Goal: Check status: Check status

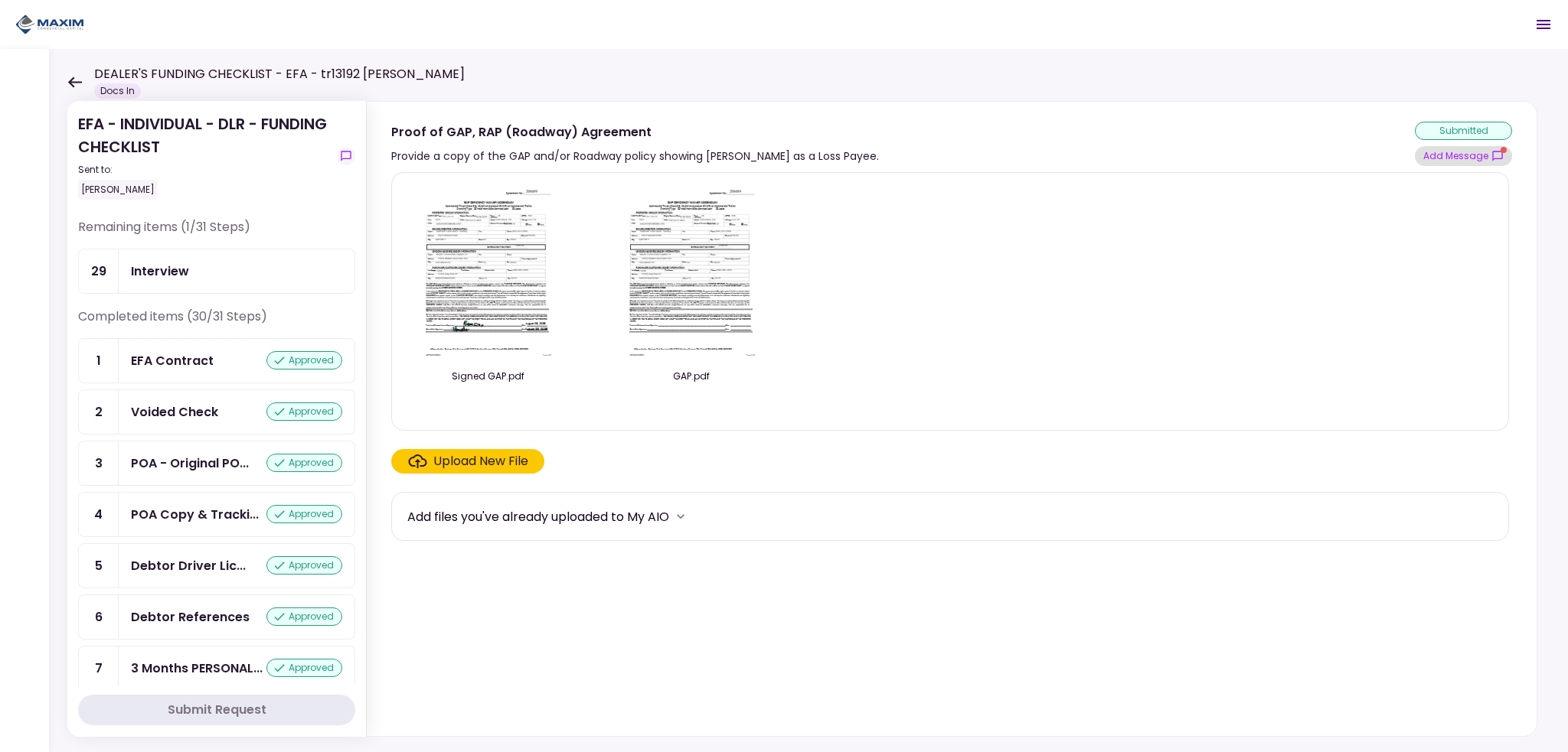
click at [1470, 162] on button "Add Message" at bounding box center [1464, 156] width 98 height 20
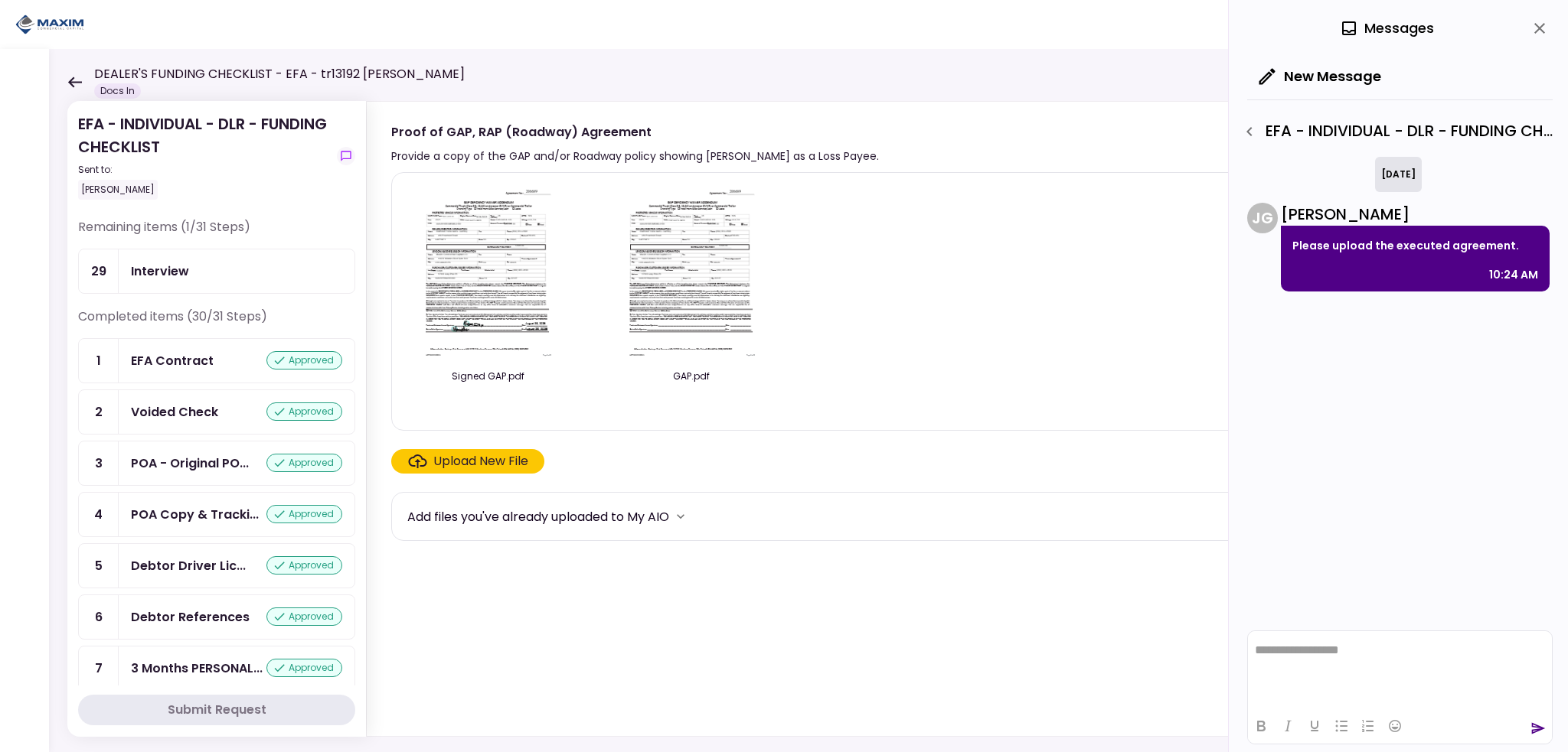
click at [224, 272] on div "Interview" at bounding box center [237, 271] width 212 height 19
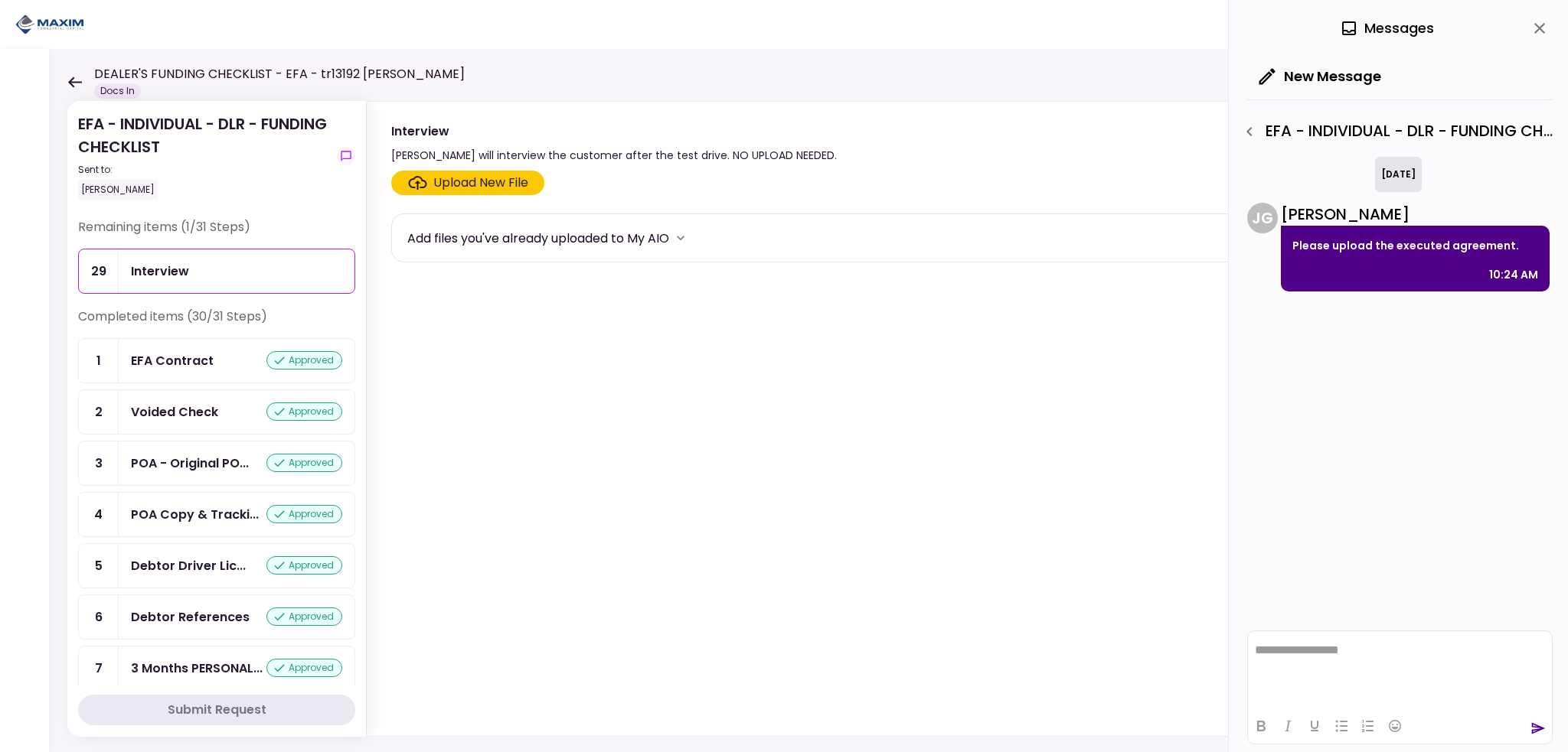
click at [76, 80] on icon at bounding box center [75, 82] width 14 height 12
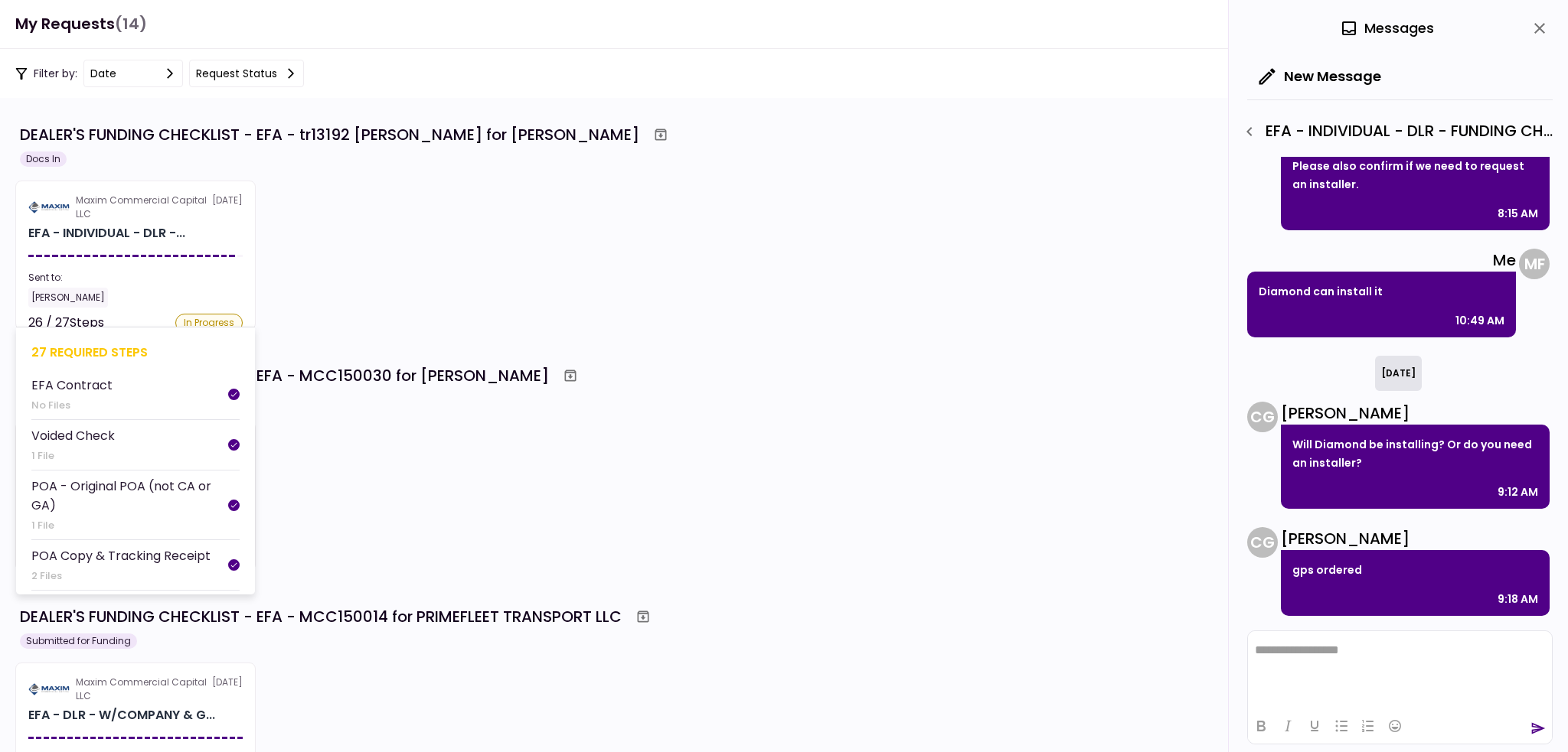
click at [112, 253] on section "Maxim Commercial Capital LLC [DATE] EFA - INDIVIDUAL - DLR -... Sent to: [PERSO…" at bounding box center [136, 255] width 241 height 149
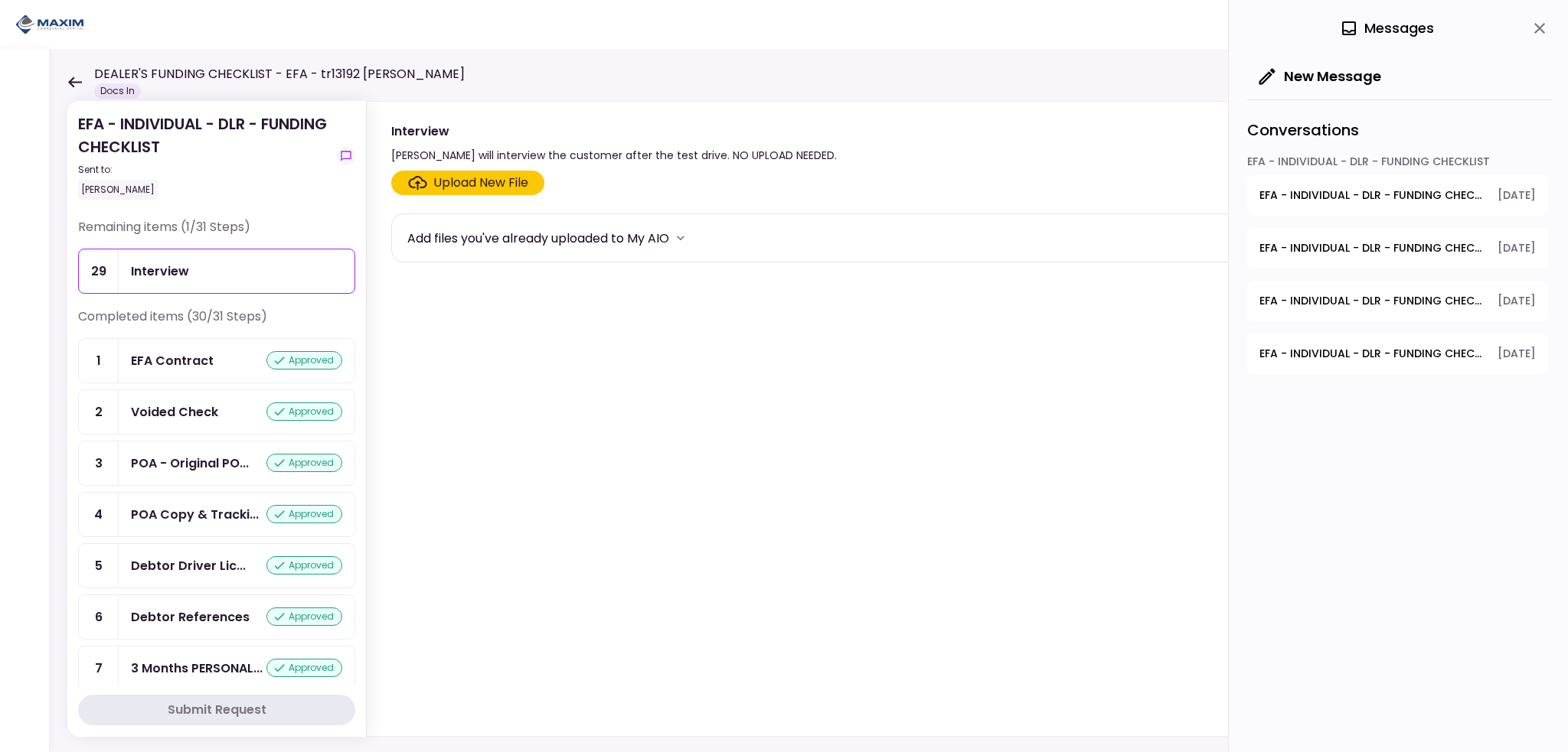
click at [1537, 26] on icon "close" at bounding box center [1540, 28] width 11 height 11
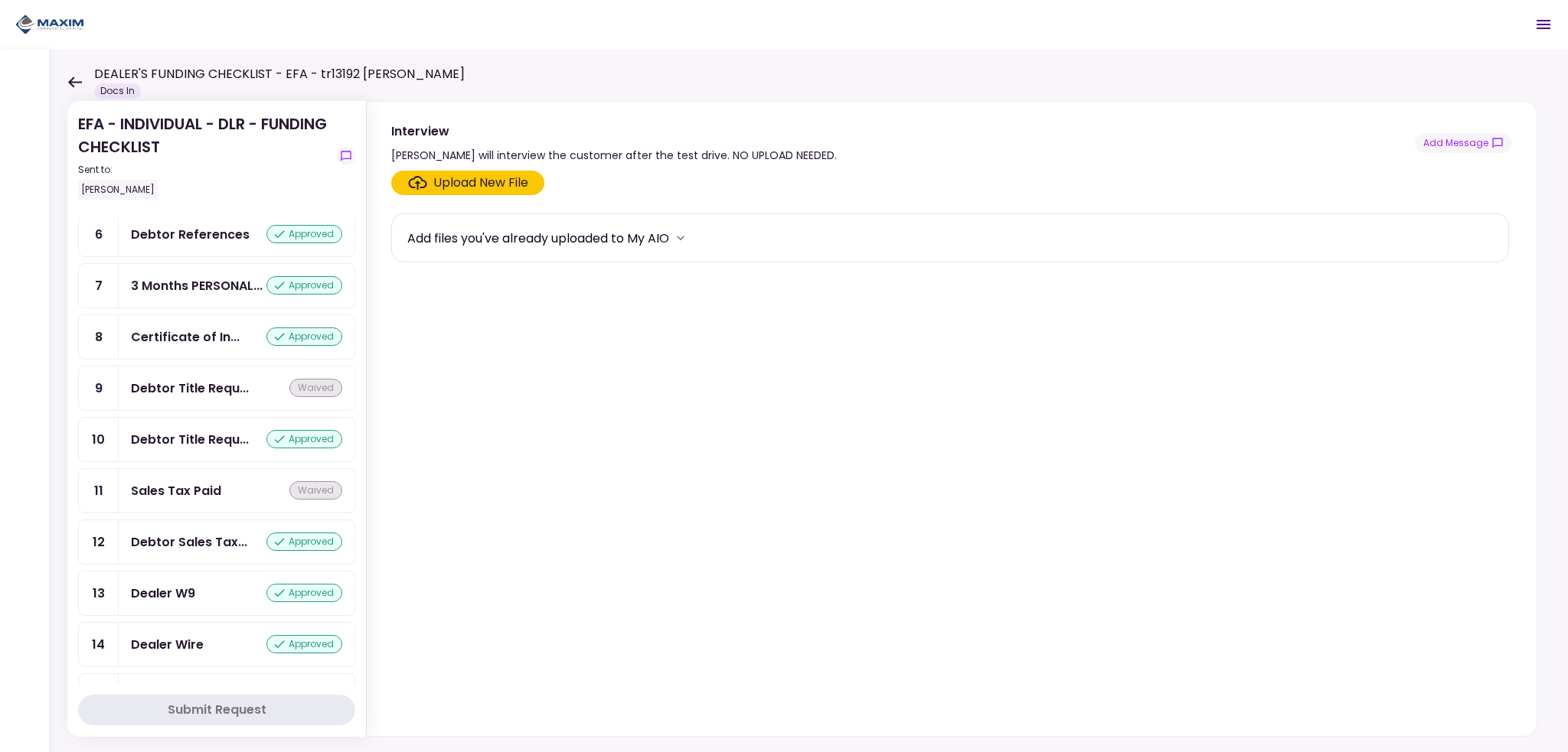
scroll to position [1201, 0]
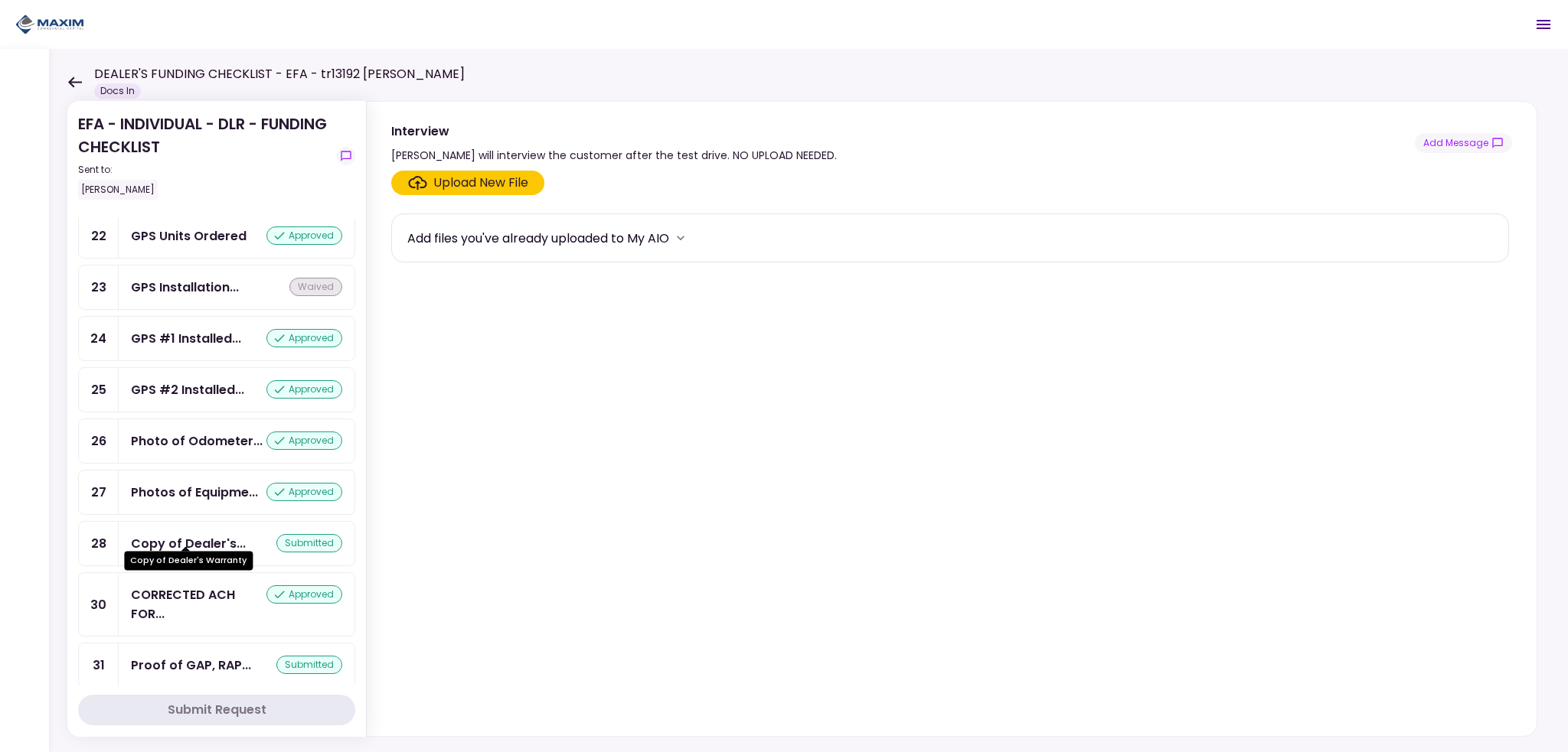
click at [180, 538] on div "Copy of Dealer's..." at bounding box center [188, 543] width 115 height 19
